Goal: Find contact information: Find contact information

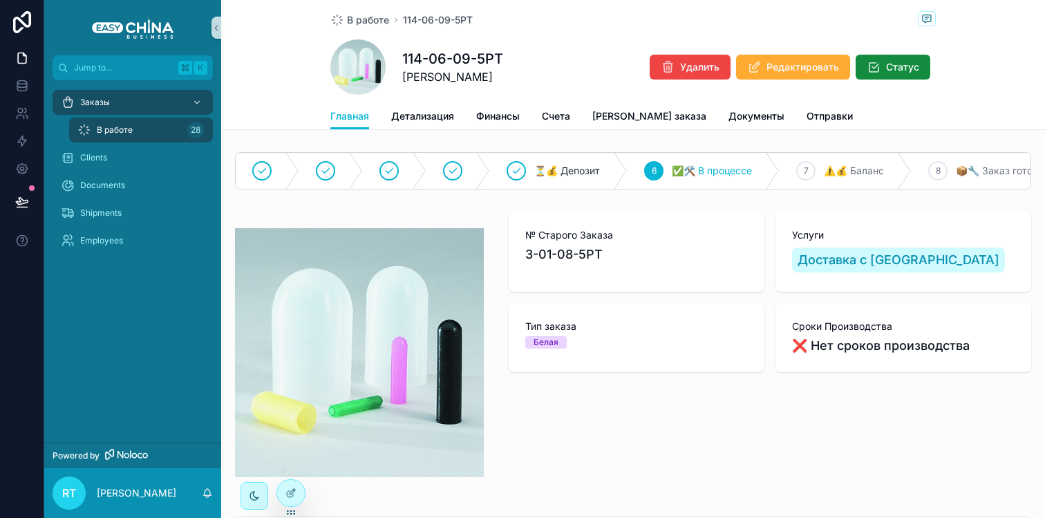
click at [124, 135] on span "В работе" at bounding box center [115, 129] width 36 height 11
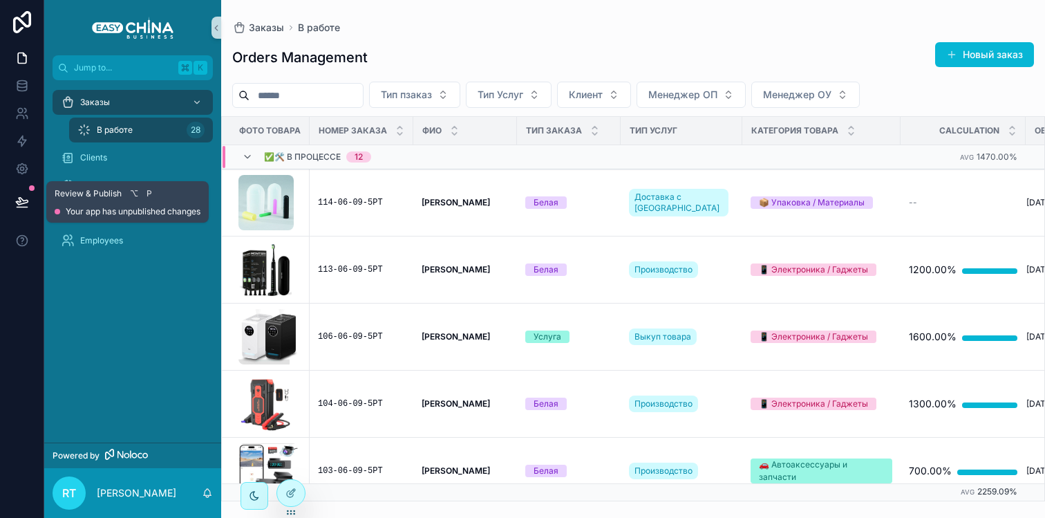
click at [21, 200] on icon at bounding box center [22, 202] width 14 height 14
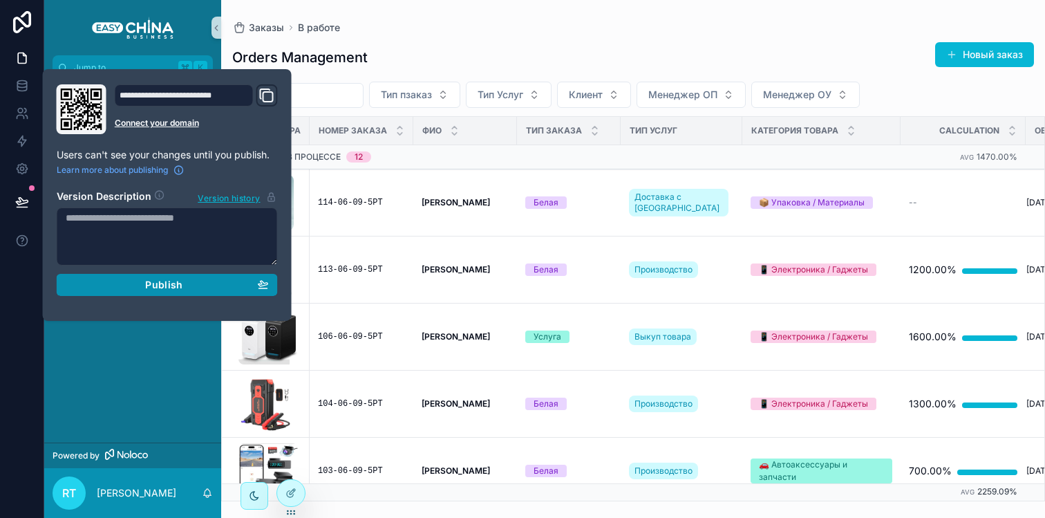
click at [188, 285] on div "Publish" at bounding box center [167, 285] width 203 height 12
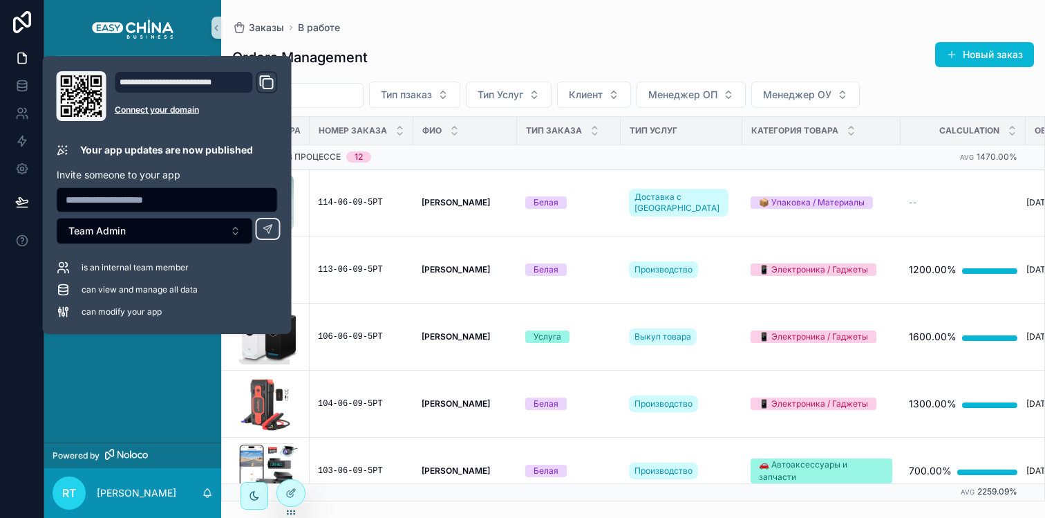
click at [428, 40] on div "Orders Management Новый заказ Тип пзаказ Тип Услуг Клиент Менеджер ОП Менеджер …" at bounding box center [633, 267] width 824 height 468
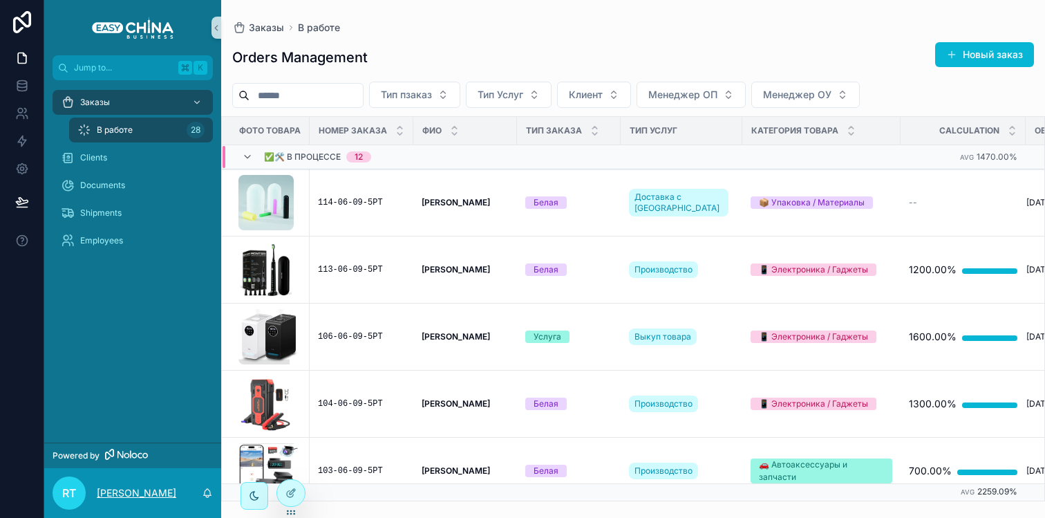
click at [117, 493] on p "[PERSON_NAME]" at bounding box center [136, 493] width 79 height 14
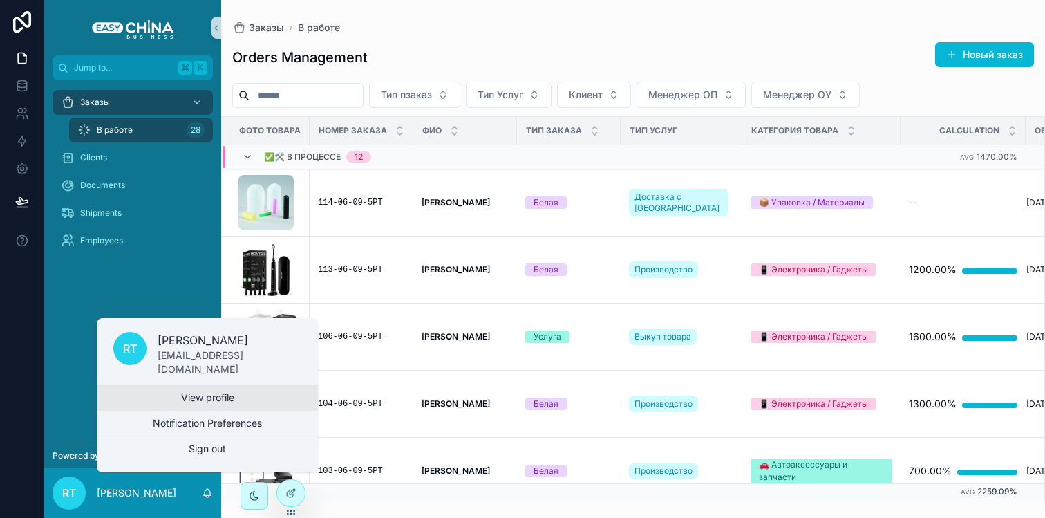
click at [205, 403] on link "View profile" at bounding box center [207, 397] width 221 height 25
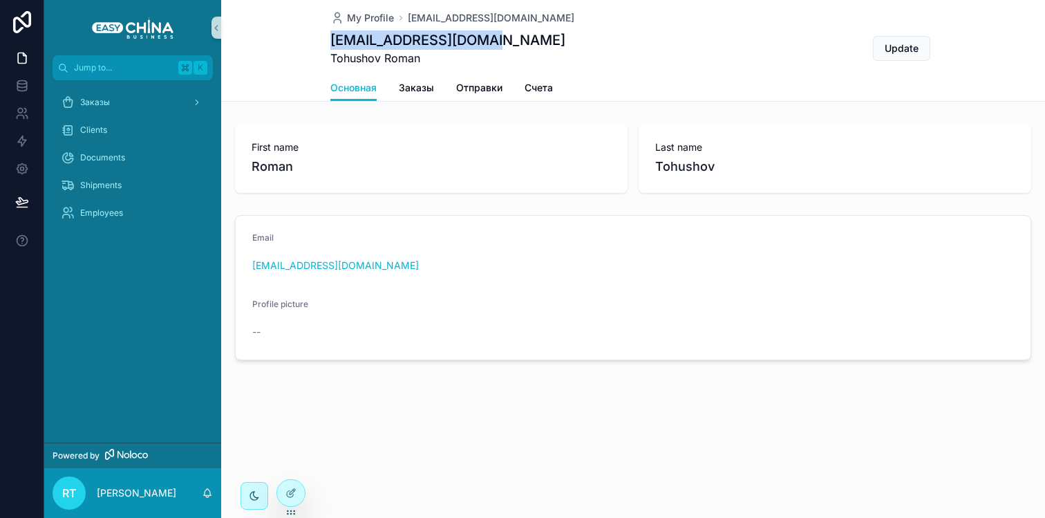
drag, startPoint x: 331, startPoint y: 44, endPoint x: 576, endPoint y: 41, distance: 245.4
click at [576, 40] on div "[EMAIL_ADDRESS][DOMAIN_NAME] Tohushov Roman Update" at bounding box center [632, 48] width 605 height 36
copy h1 "[EMAIL_ADDRESS][DOMAIN_NAME]"
